Goal: Browse casually

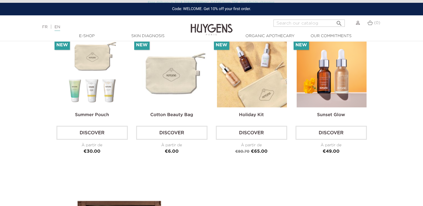
scroll to position [1313, 0]
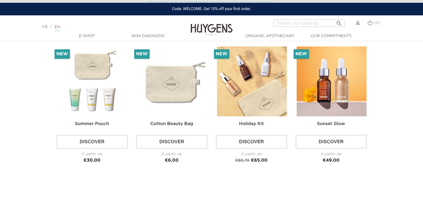
click at [173, 93] on img at bounding box center [172, 82] width 70 height 70
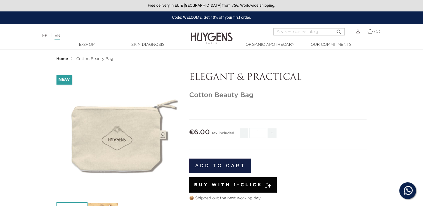
click at [216, 32] on img at bounding box center [212, 34] width 42 height 22
